Goal: Task Accomplishment & Management: Complete application form

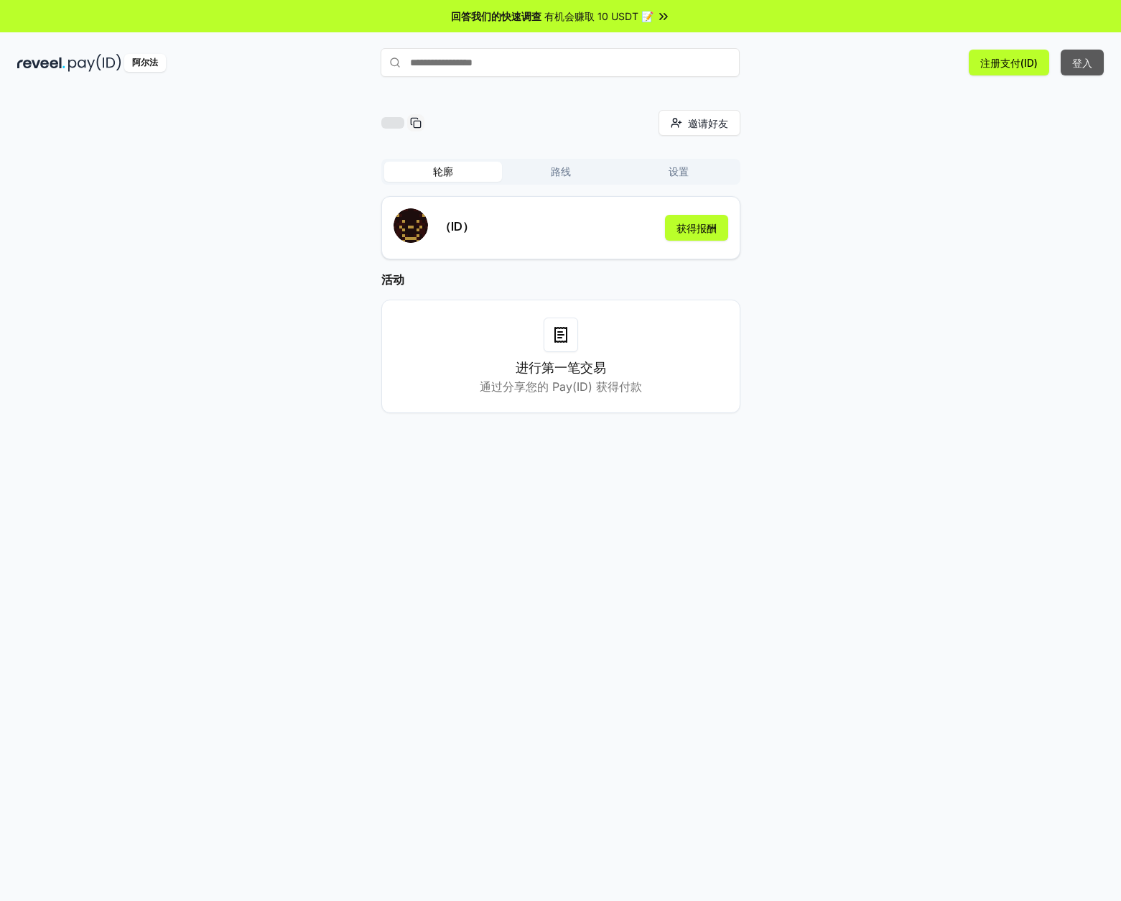
click at [1073, 65] on font "登入" at bounding box center [1082, 63] width 20 height 12
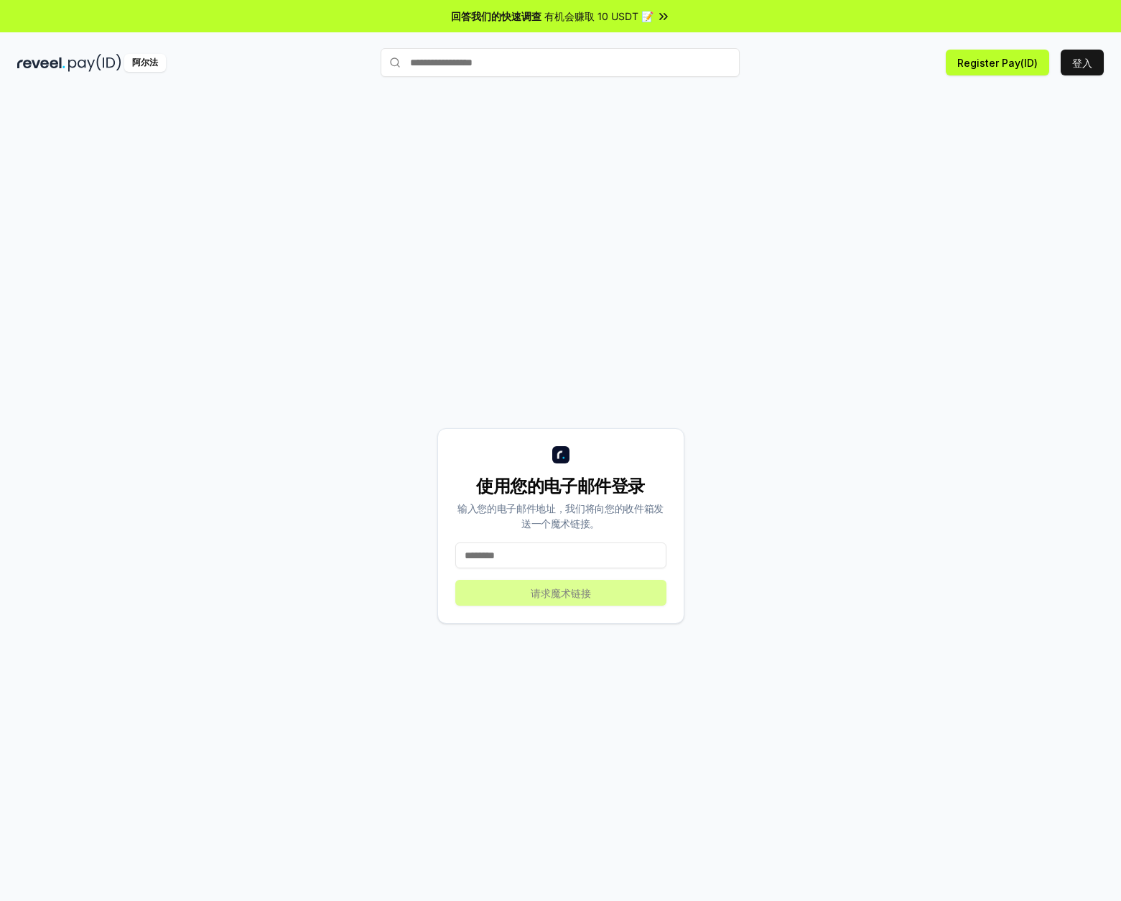
click at [499, 560] on input at bounding box center [560, 555] width 211 height 26
